Goal: Task Accomplishment & Management: Use online tool/utility

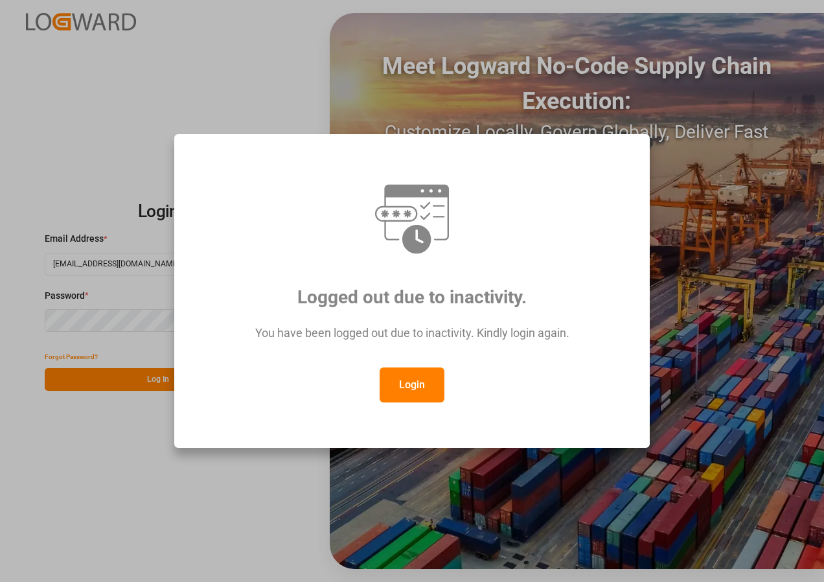
click at [409, 378] on button "Login" at bounding box center [412, 384] width 65 height 35
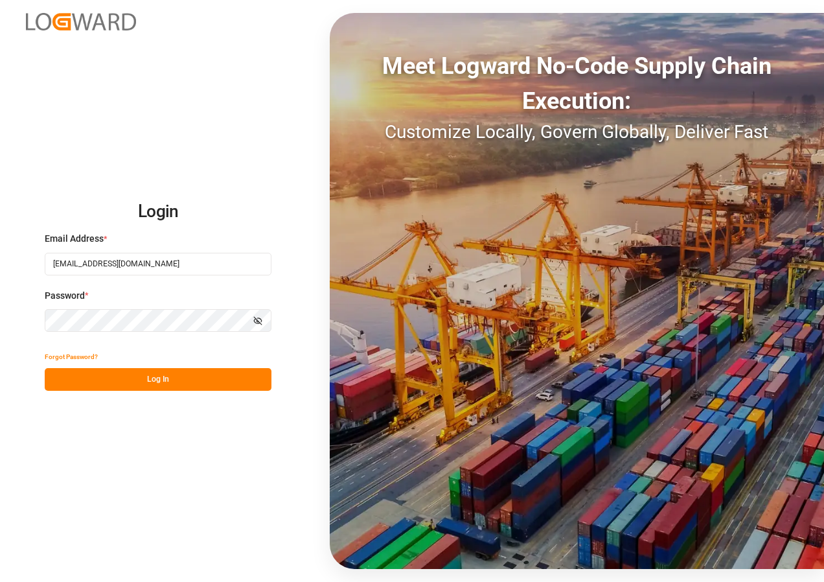
click at [163, 383] on button "Log In" at bounding box center [158, 379] width 227 height 23
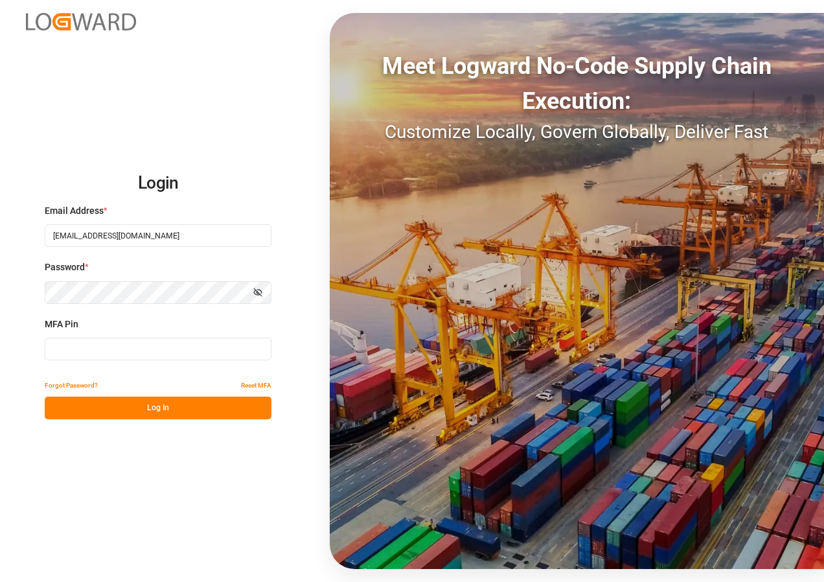
click at [115, 343] on input at bounding box center [158, 348] width 227 height 23
type input "345767"
click at [153, 409] on button "Log In" at bounding box center [158, 407] width 227 height 23
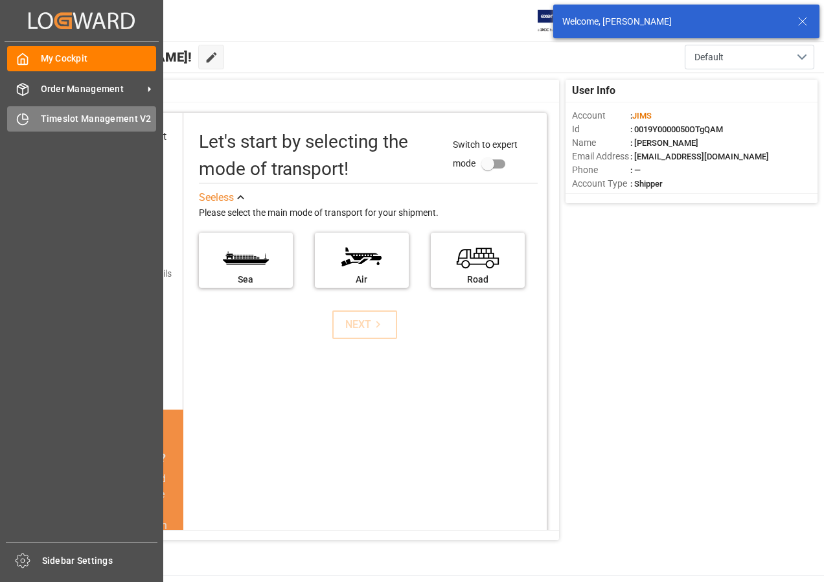
click at [83, 121] on span "Timeslot Management V2" at bounding box center [99, 119] width 116 height 14
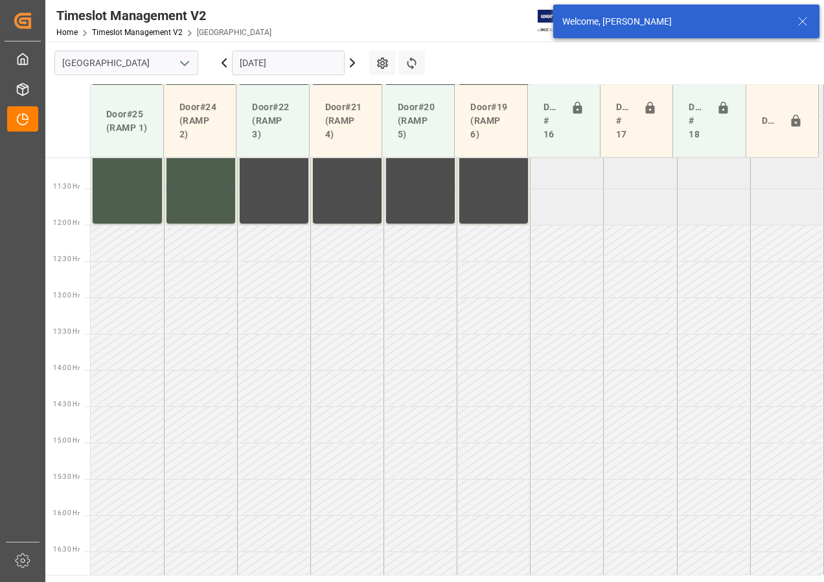
scroll to position [889, 0]
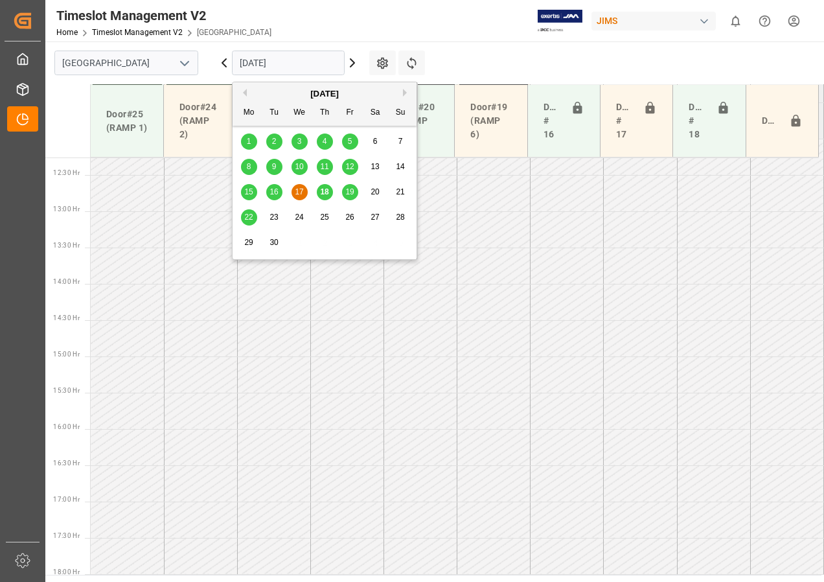
click at [294, 61] on input "[DATE]" at bounding box center [288, 63] width 113 height 25
click at [348, 191] on span "19" at bounding box center [349, 191] width 8 height 9
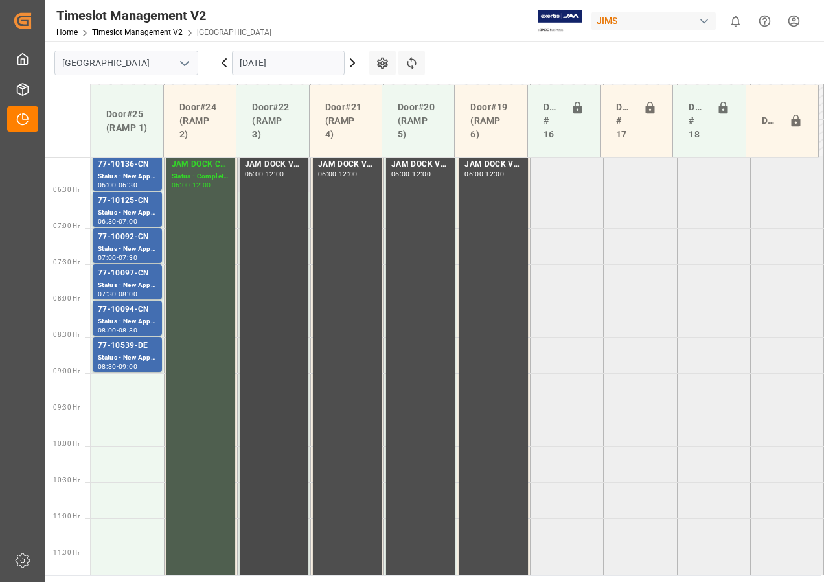
scroll to position [436, 0]
click at [265, 65] on input "[DATE]" at bounding box center [288, 63] width 113 height 25
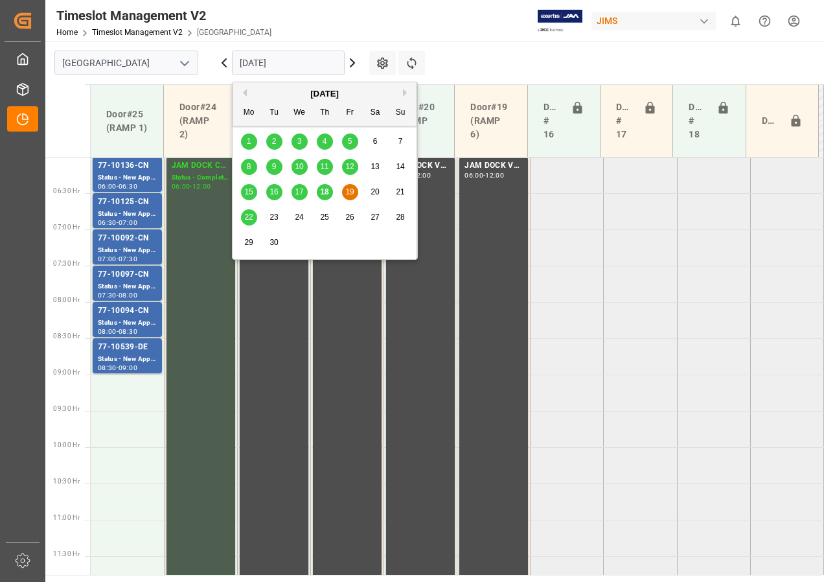
click at [329, 193] on div "18" at bounding box center [325, 193] width 16 height 16
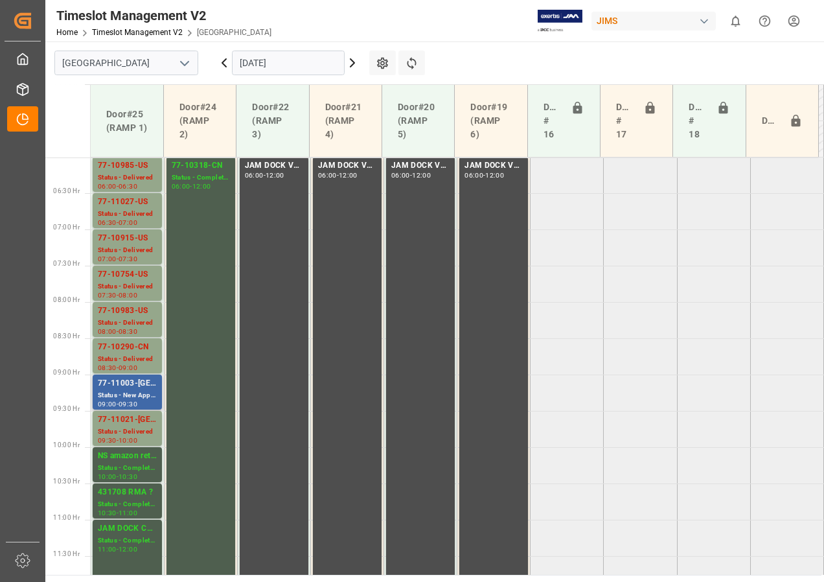
click at [133, 387] on div "77-11003-[GEOGRAPHIC_DATA]" at bounding box center [127, 383] width 59 height 13
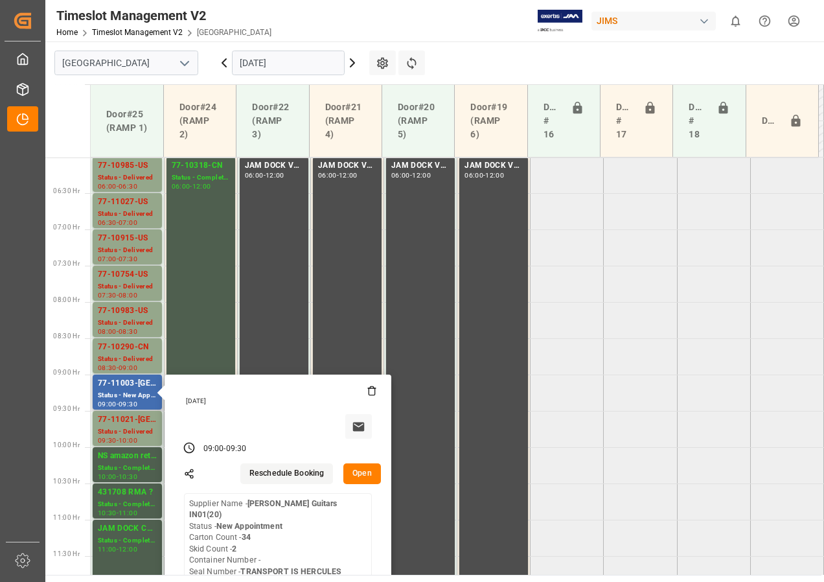
click at [365, 474] on button "Open" at bounding box center [362, 473] width 38 height 21
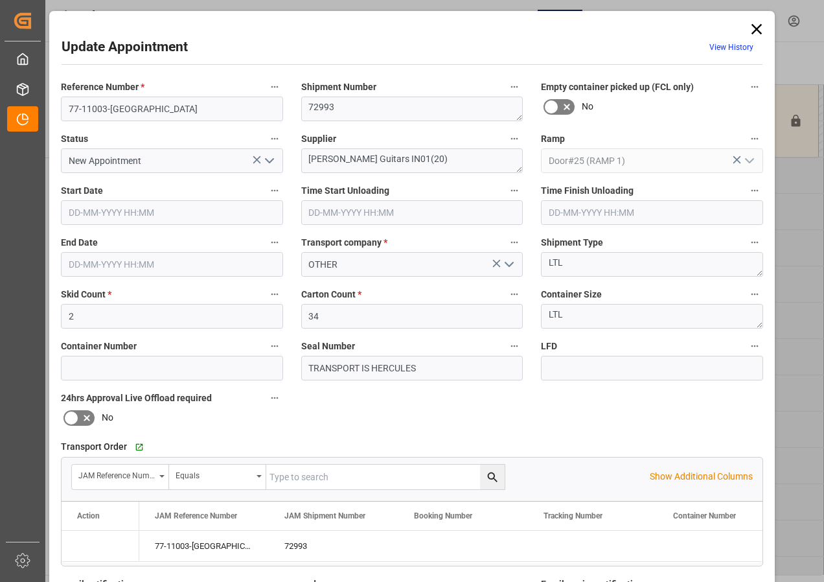
type input "[DATE] 09:00"
type input "[DATE] 09:30"
type input "[DATE] 14:12"
click at [269, 157] on icon "open menu" at bounding box center [270, 161] width 16 height 16
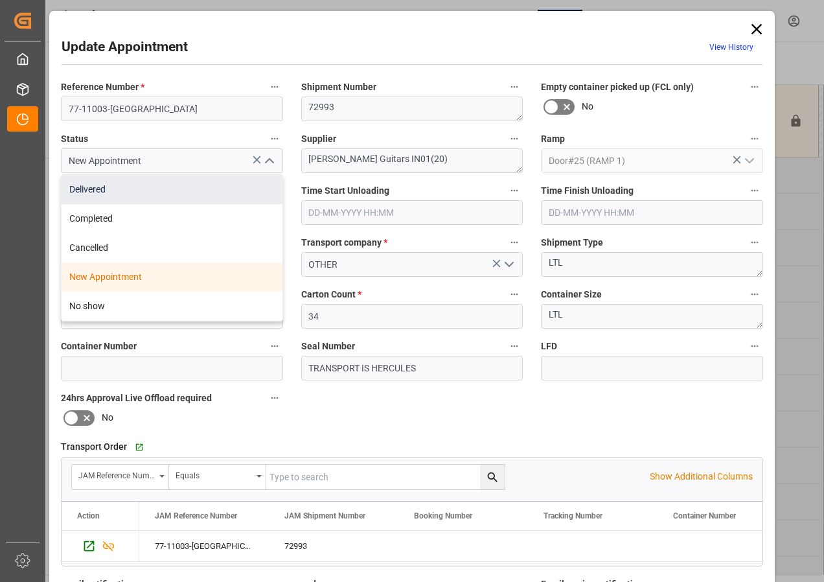
click at [100, 191] on div "Delivered" at bounding box center [172, 189] width 221 height 29
type input "Delivered"
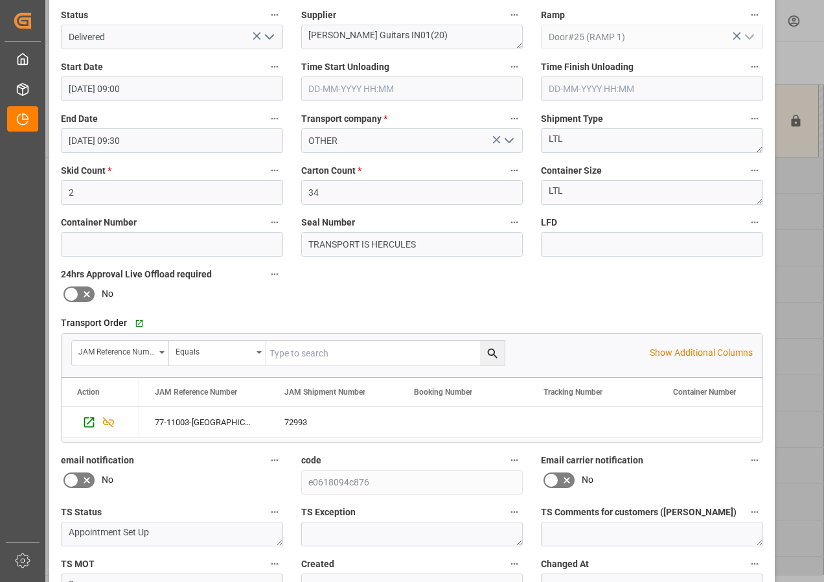
scroll to position [194, 0]
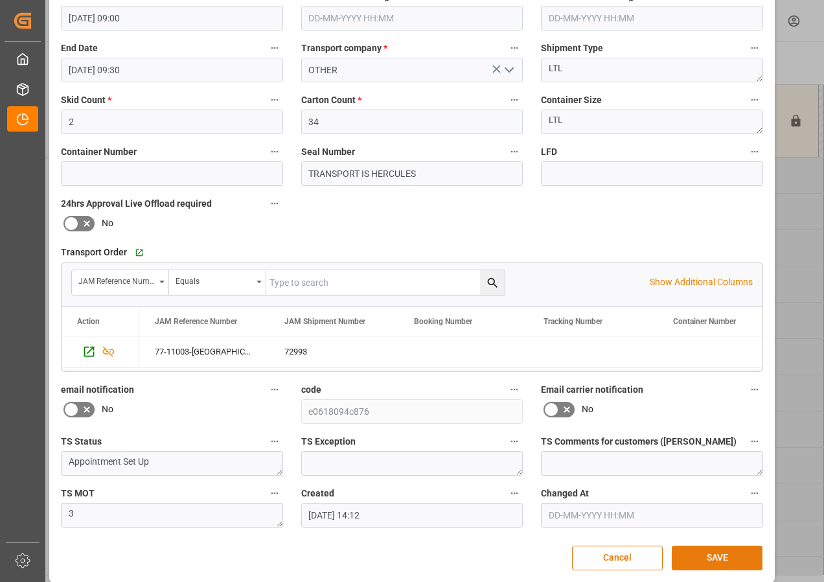
click at [694, 554] on button "SAVE" at bounding box center [717, 557] width 91 height 25
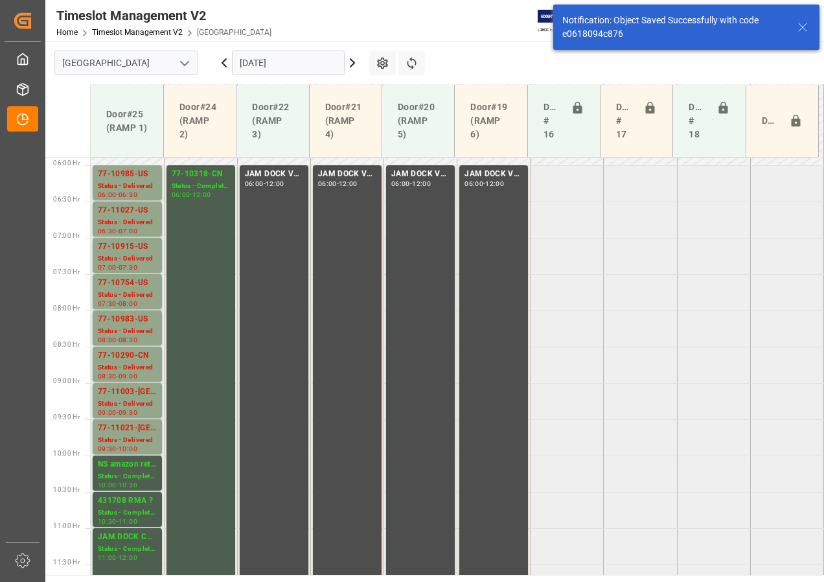
scroll to position [405, 0]
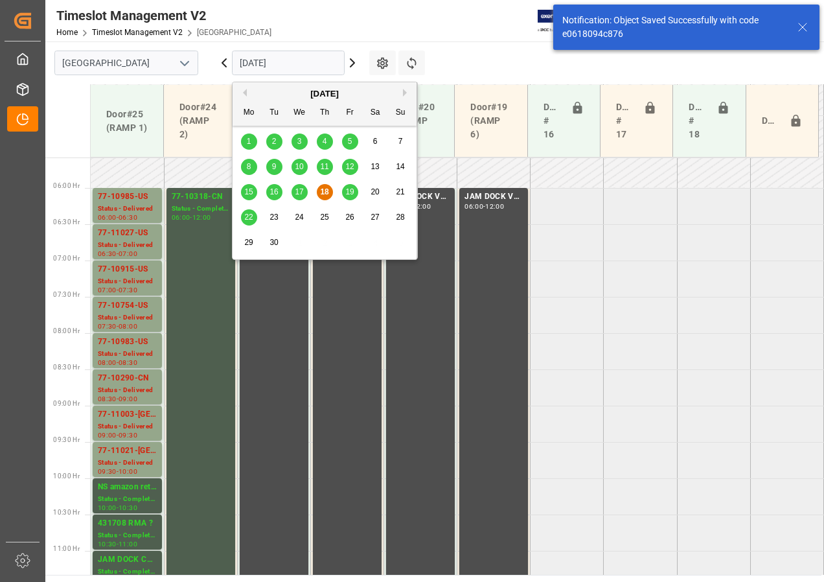
click at [273, 63] on input "[DATE]" at bounding box center [288, 63] width 113 height 25
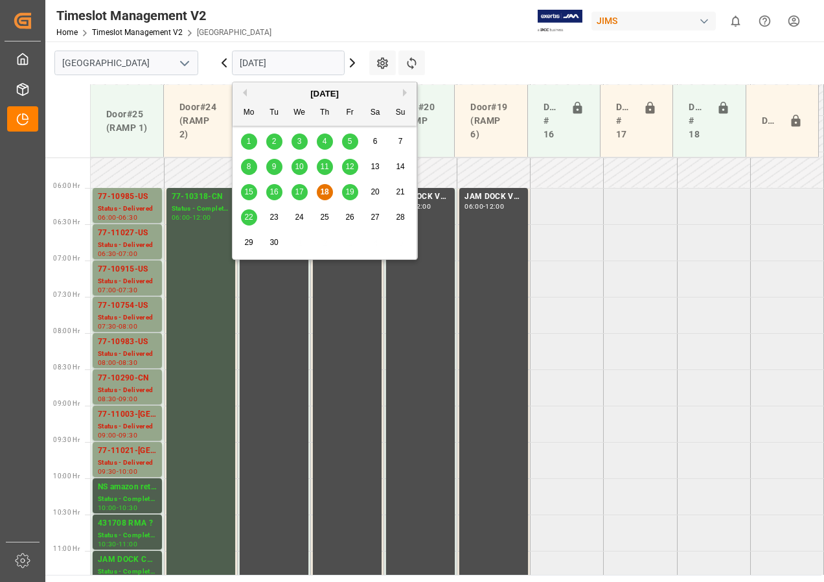
click at [246, 218] on span "22" at bounding box center [248, 216] width 8 height 9
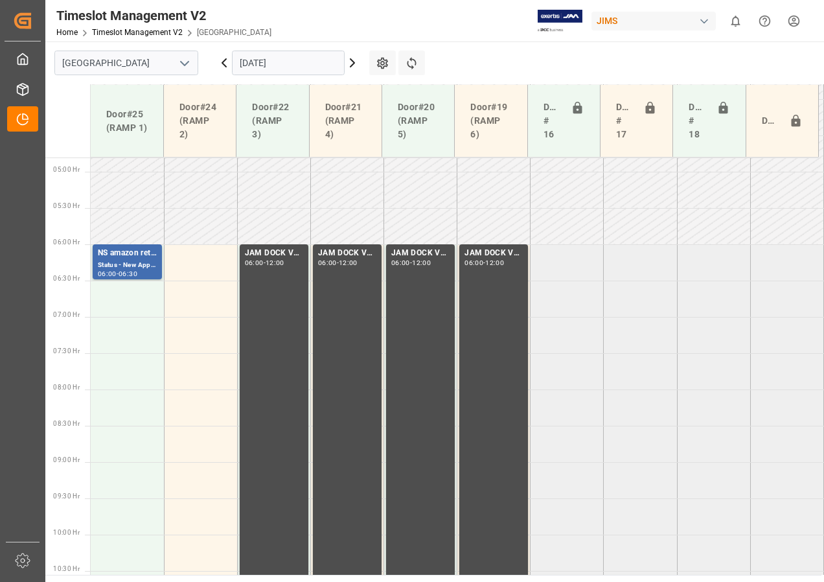
scroll to position [371, 0]
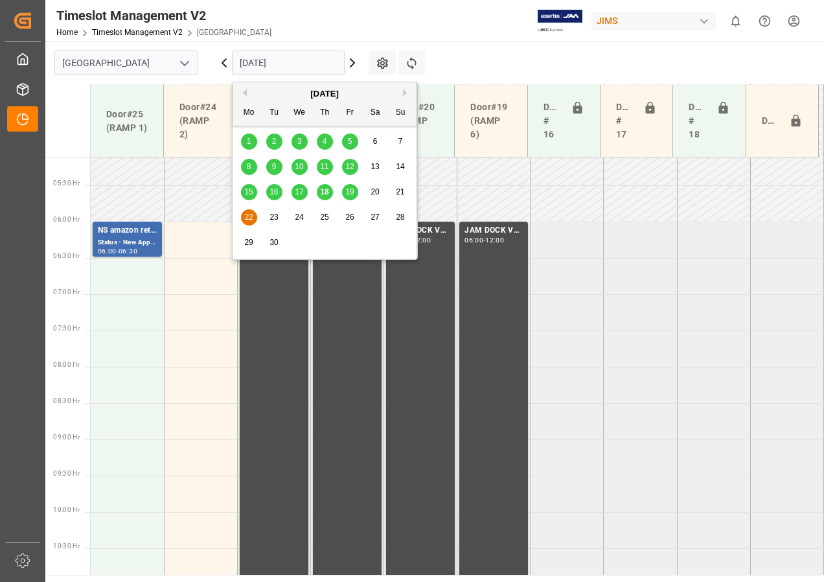
click at [257, 61] on input "[DATE]" at bounding box center [288, 63] width 113 height 25
click at [351, 187] on span "19" at bounding box center [349, 191] width 8 height 9
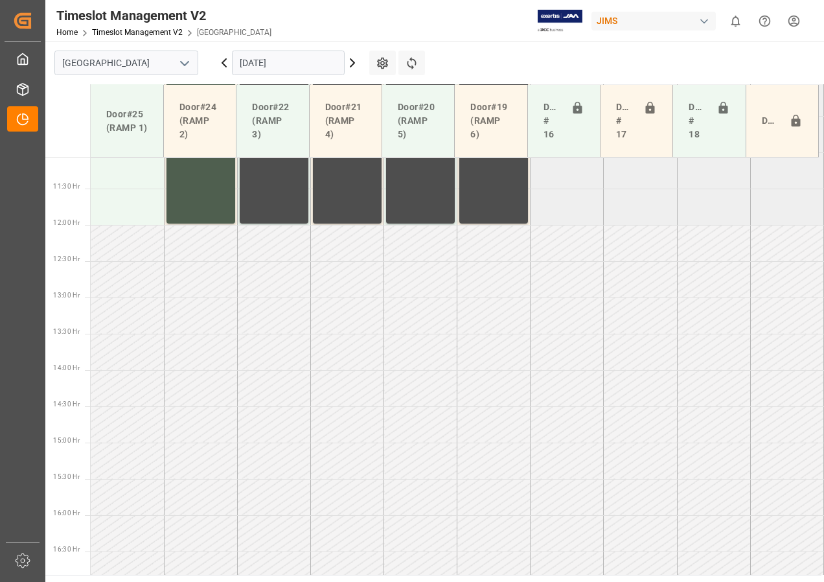
scroll to position [889, 0]
